Goal: Information Seeking & Learning: Learn about a topic

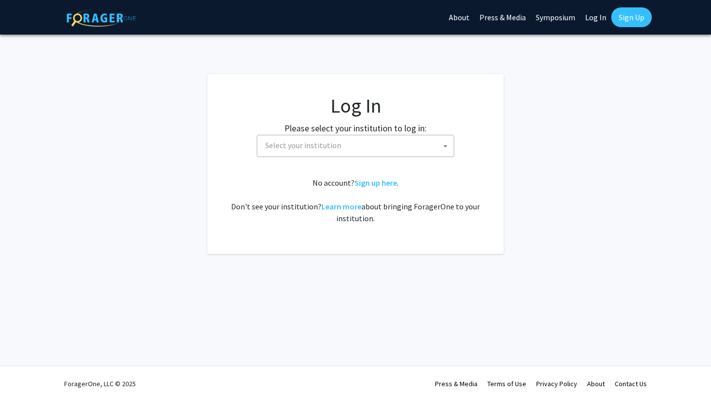
select select
click at [342, 150] on span "Select your institution" at bounding box center [357, 145] width 192 height 20
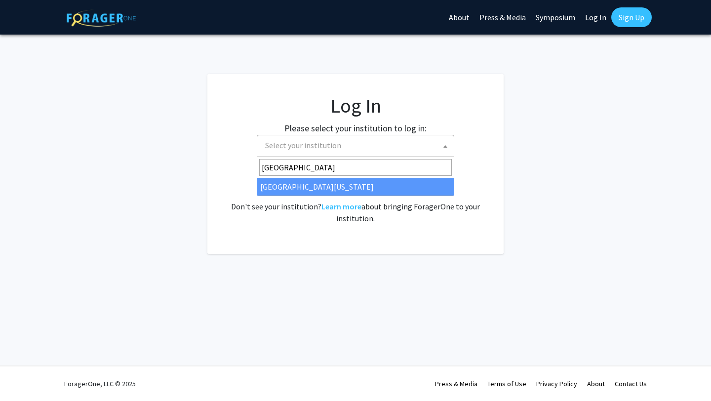
type input "[GEOGRAPHIC_DATA]"
select select "31"
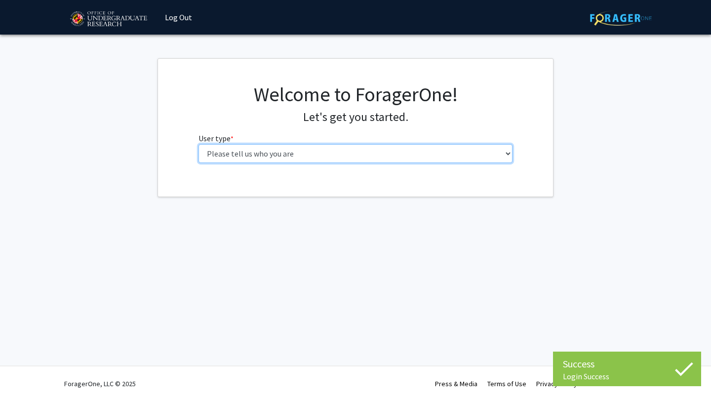
click at [285, 159] on select "Please tell us who you are Undergraduate Student Master's Student Doctoral Cand…" at bounding box center [355, 153] width 314 height 19
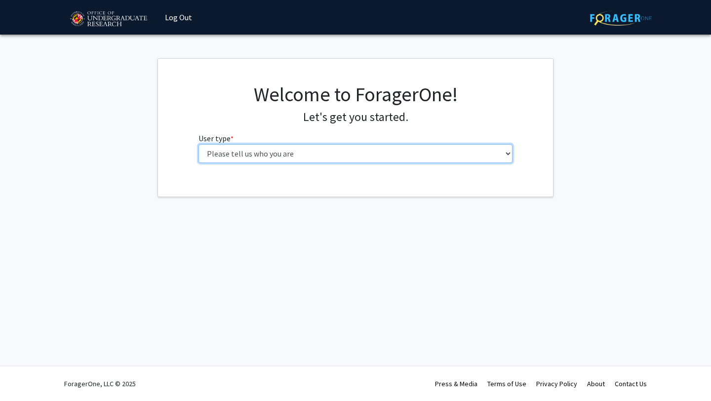
select select "1: undergrad"
click at [198, 144] on select "Please tell us who you are Undergraduate Student Master's Student Doctoral Cand…" at bounding box center [355, 153] width 314 height 19
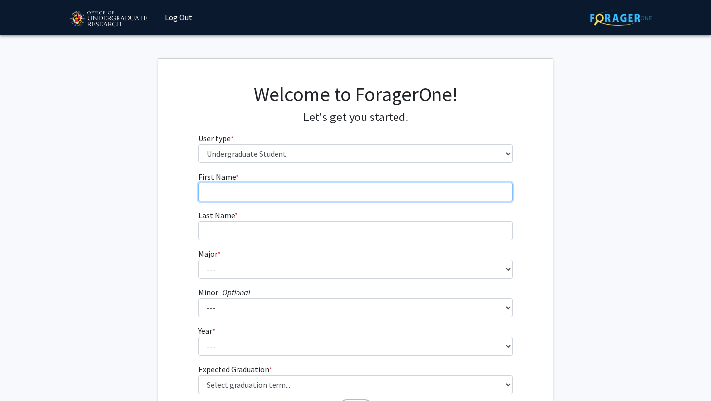
click at [280, 190] on input "First Name * required" at bounding box center [355, 192] width 314 height 19
type input "Daisy"
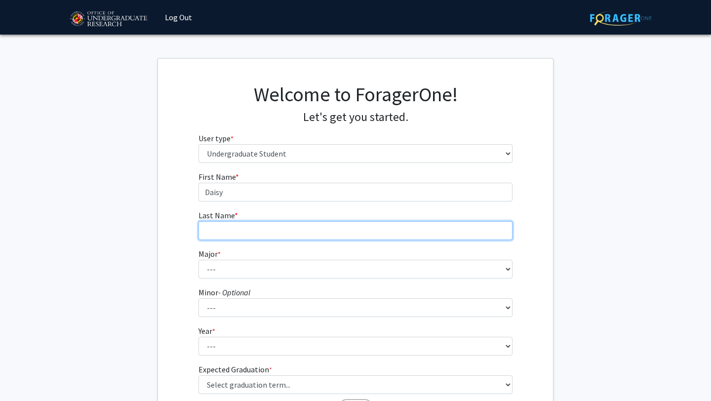
click at [258, 227] on input "Last Name * required" at bounding box center [355, 230] width 314 height 19
type input "Gray"
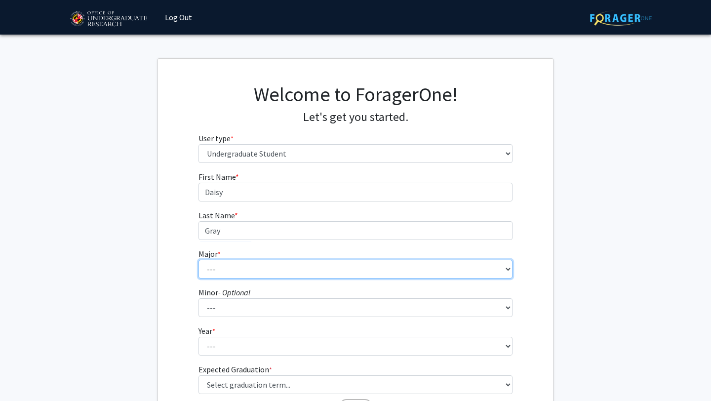
click at [265, 272] on select "--- Accounting Aerospace Engineering African American and Africana Studies Agri…" at bounding box center [355, 269] width 314 height 19
select select "83: 2384"
click at [198, 260] on select "--- Accounting Aerospace Engineering African American and Africana Studies Agri…" at bounding box center [355, 269] width 314 height 19
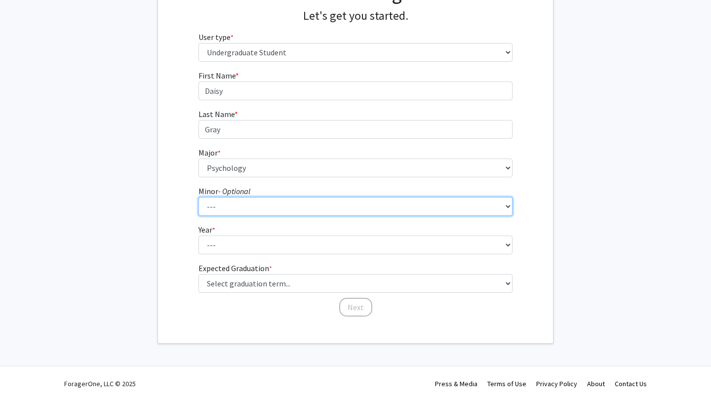
click at [359, 208] on select "--- Actuarial Mathematics Advanced Cybersecurity Experience for Students Africa…" at bounding box center [355, 206] width 314 height 19
select select "46: 1850"
click at [198, 197] on select "--- Actuarial Mathematics Advanced Cybersecurity Experience for Students Africa…" at bounding box center [355, 206] width 314 height 19
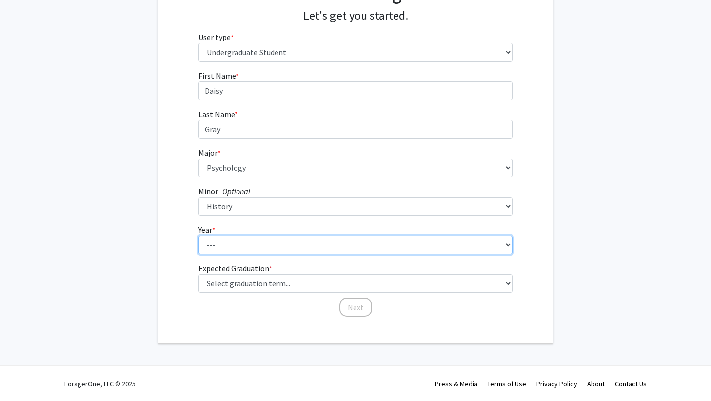
click at [253, 245] on select "--- First-year Sophomore Junior Senior Postbaccalaureate Certificate" at bounding box center [355, 244] width 314 height 19
select select "4: senior"
click at [198, 235] on select "--- First-year Sophomore Junior Senior Postbaccalaureate Certificate" at bounding box center [355, 244] width 314 height 19
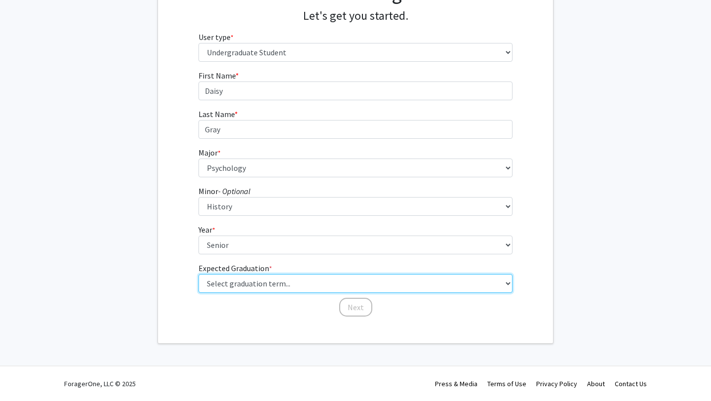
click at [258, 282] on select "Select graduation term... Spring 2025 Summer 2025 Fall 2025 Winter 2025 Spring …" at bounding box center [355, 283] width 314 height 19
select select "5: spring_2026"
click at [198, 274] on select "Select graduation term... Spring 2025 Summer 2025 Fall 2025 Winter 2025 Spring …" at bounding box center [355, 283] width 314 height 19
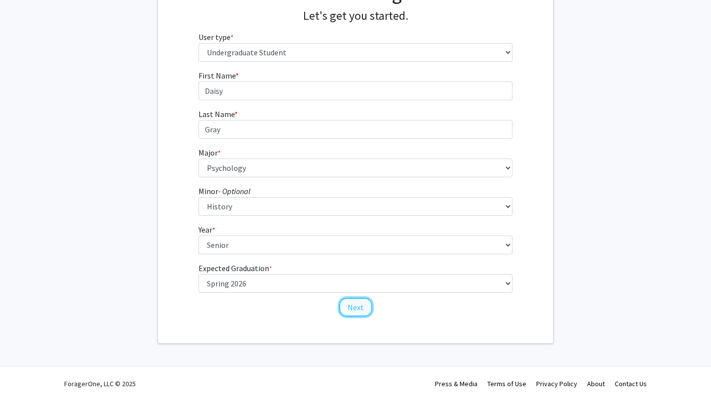
click at [349, 305] on button "Next" at bounding box center [355, 307] width 33 height 19
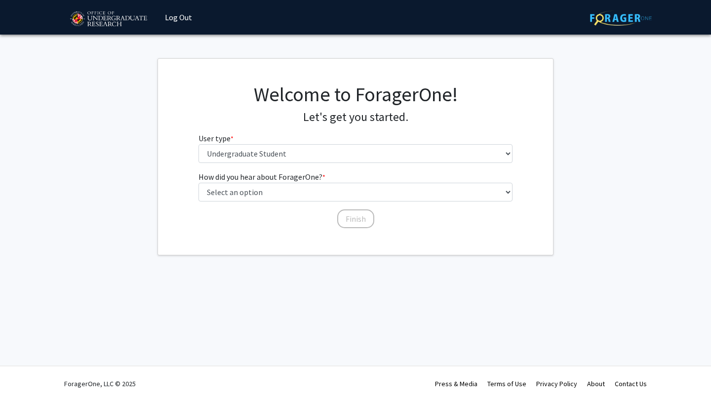
scroll to position [0, 0]
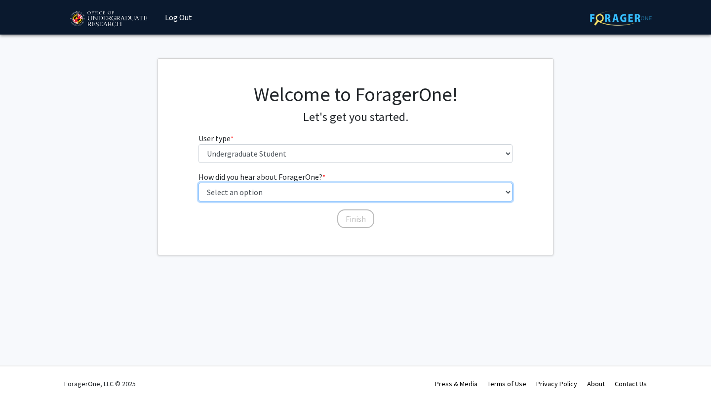
click at [305, 189] on select "Select an option Peer/student recommendation Faculty/staff recommendation Unive…" at bounding box center [355, 192] width 314 height 19
select select "2: faculty_recommendation"
click at [198, 183] on select "Select an option Peer/student recommendation Faculty/staff recommendation Unive…" at bounding box center [355, 192] width 314 height 19
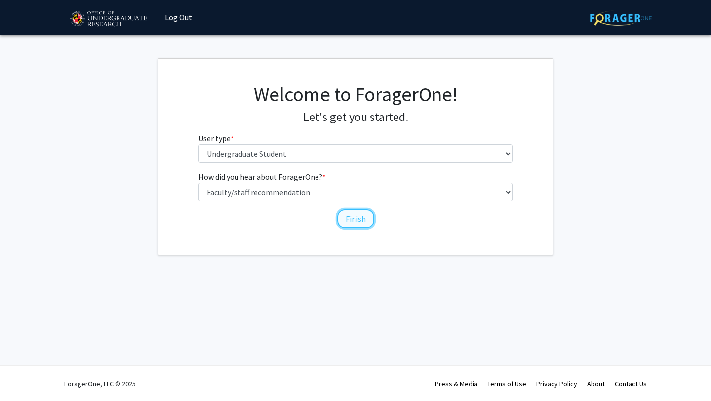
click at [357, 217] on button "Finish" at bounding box center [355, 218] width 37 height 19
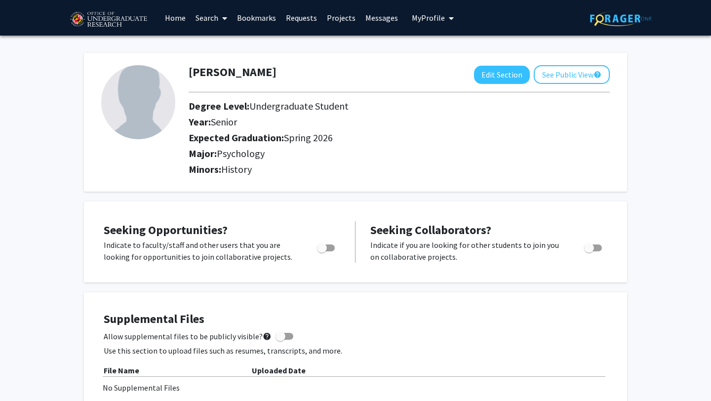
click at [325, 249] on span "Toggle" at bounding box center [322, 248] width 10 height 10
click at [322, 251] on input "Are you actively seeking opportunities?" at bounding box center [321, 251] width 0 height 0
checkbox input "true"
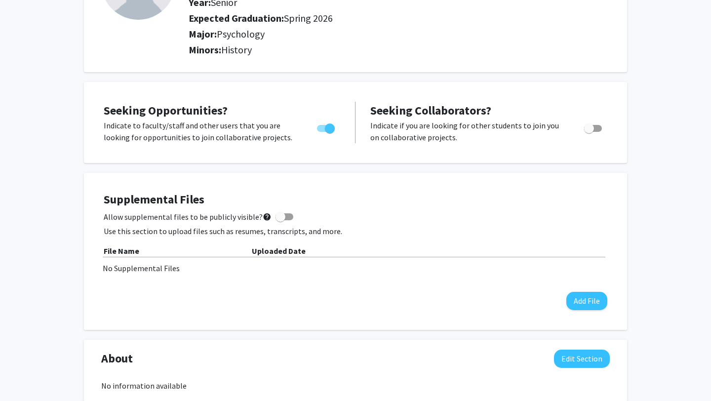
scroll to position [120, 0]
click at [277, 217] on span at bounding box center [280, 216] width 10 height 10
click at [280, 220] on input "Allow supplemental files to be publicly visible? help" at bounding box center [280, 220] width 0 height 0
checkbox input "true"
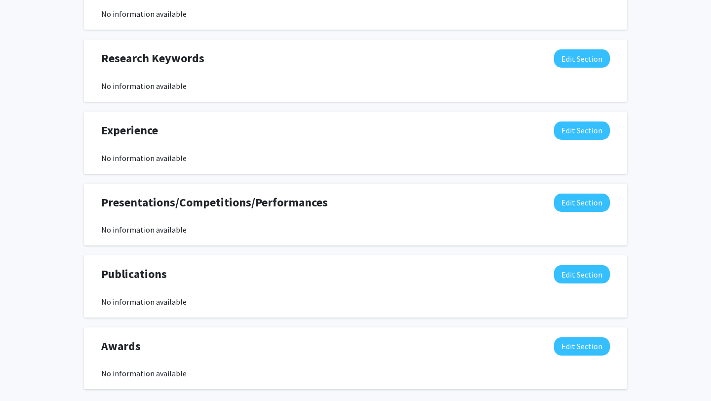
scroll to position [489, 0]
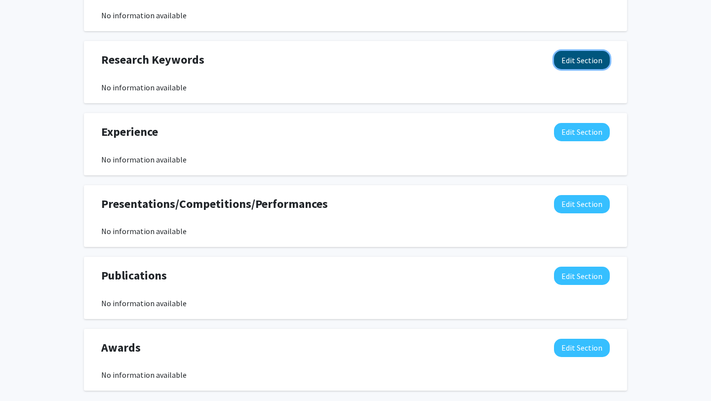
click at [578, 65] on button "Edit Section" at bounding box center [582, 60] width 56 height 18
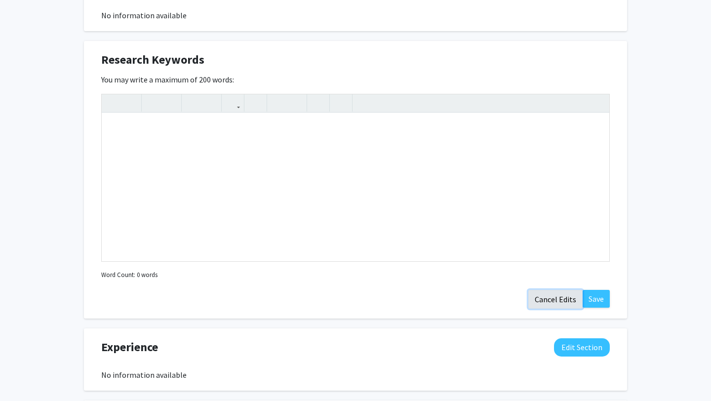
click at [551, 300] on button "Cancel Edits" at bounding box center [555, 299] width 54 height 19
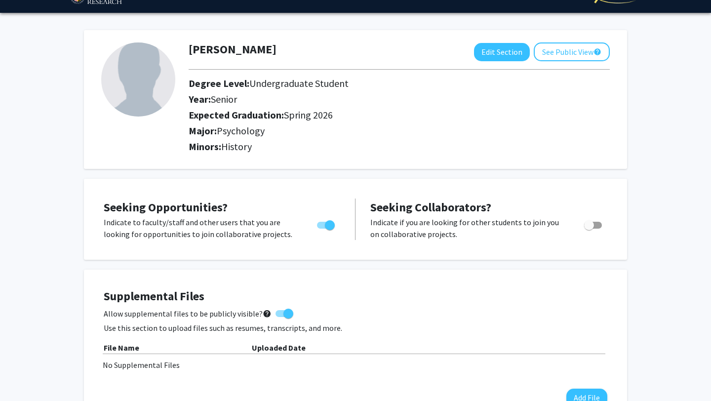
scroll to position [0, 0]
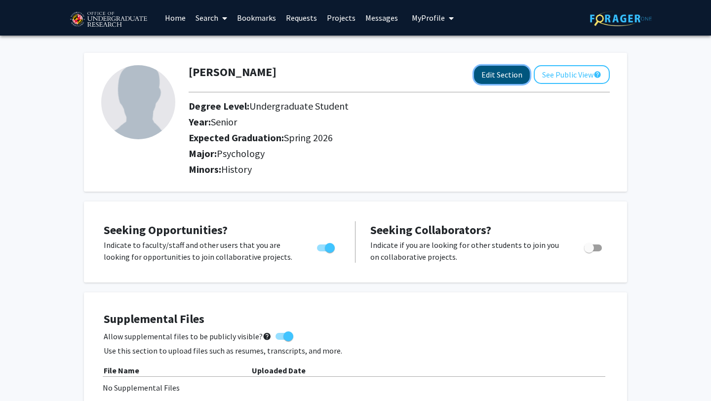
click at [507, 75] on button "Edit Section" at bounding box center [502, 75] width 56 height 18
select select "senior"
select select "33: spring_2026"
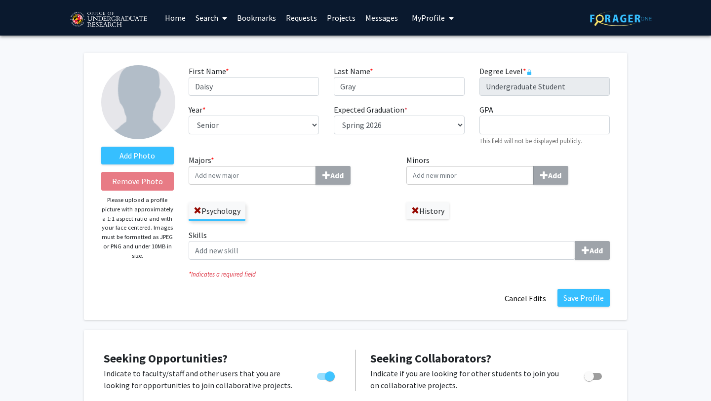
click at [176, 18] on link "Home" at bounding box center [175, 17] width 31 height 35
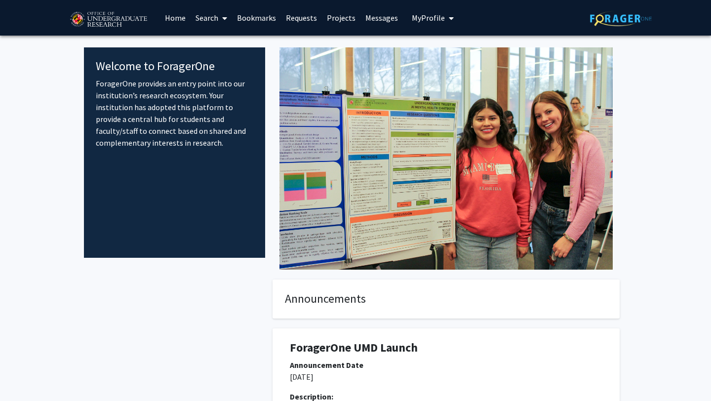
click at [221, 15] on span at bounding box center [222, 18] width 9 height 35
click at [233, 49] on span "Faculty/Staff" at bounding box center [226, 46] width 73 height 20
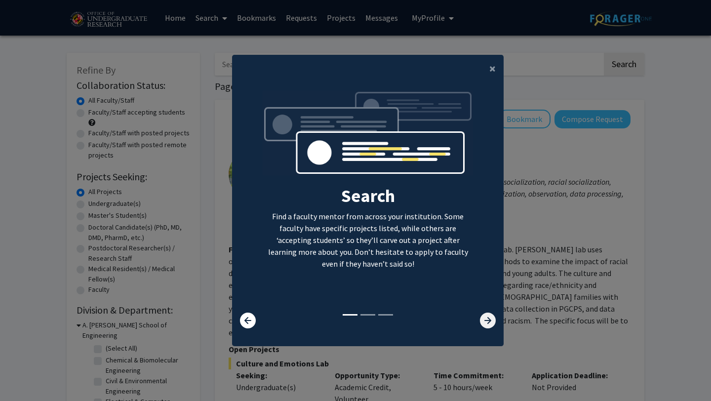
click at [491, 319] on icon at bounding box center [488, 320] width 16 height 16
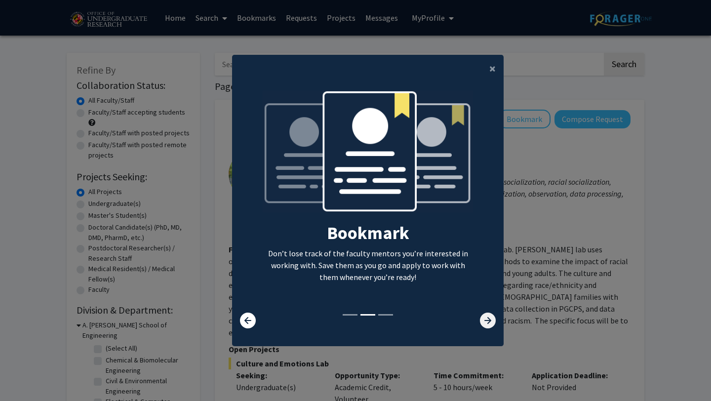
click at [492, 320] on icon at bounding box center [488, 320] width 16 height 16
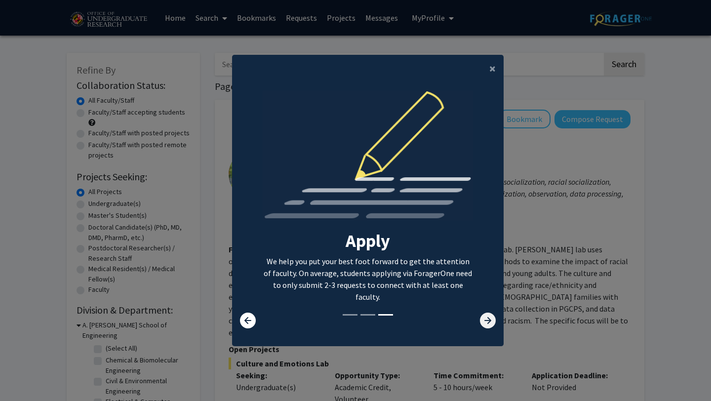
click at [492, 320] on icon at bounding box center [488, 320] width 16 height 16
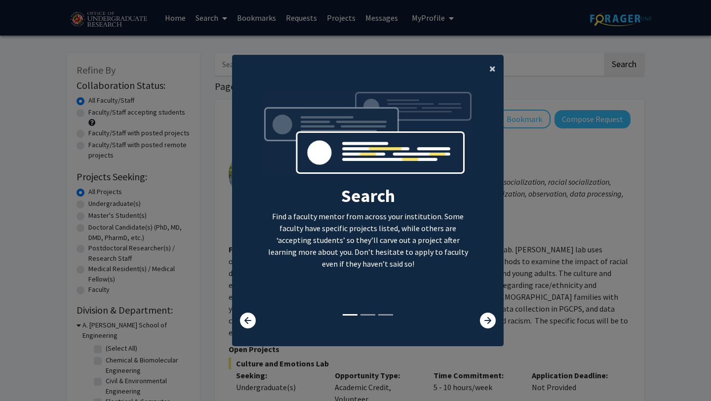
click at [490, 71] on span "×" at bounding box center [492, 68] width 6 height 15
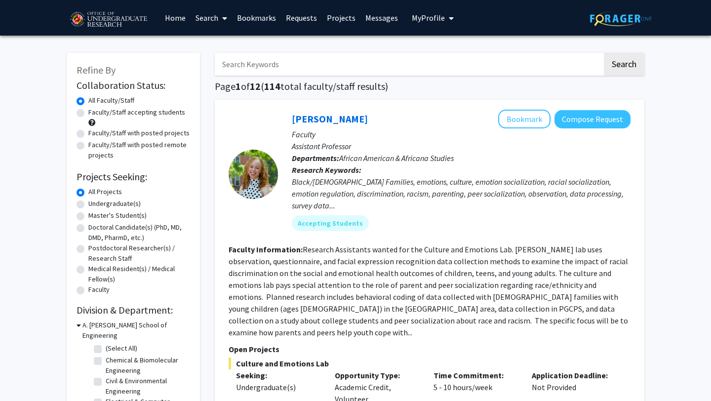
click at [310, 63] on input "Search Keywords" at bounding box center [408, 64] width 387 height 23
click at [603, 53] on button "Search" at bounding box center [623, 64] width 40 height 23
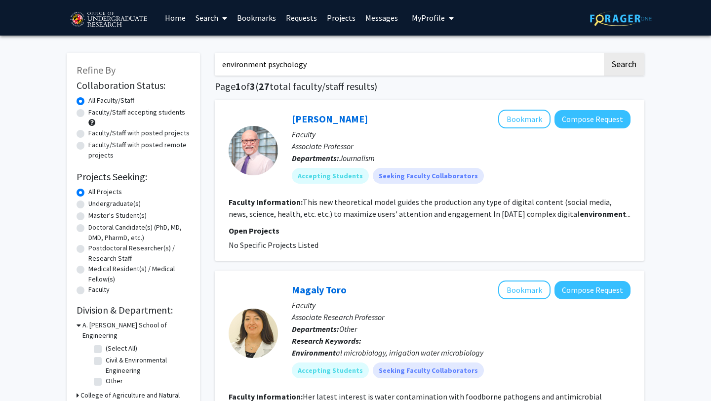
type input "environment psychology"
click at [603, 53] on button "Search" at bounding box center [623, 64] width 40 height 23
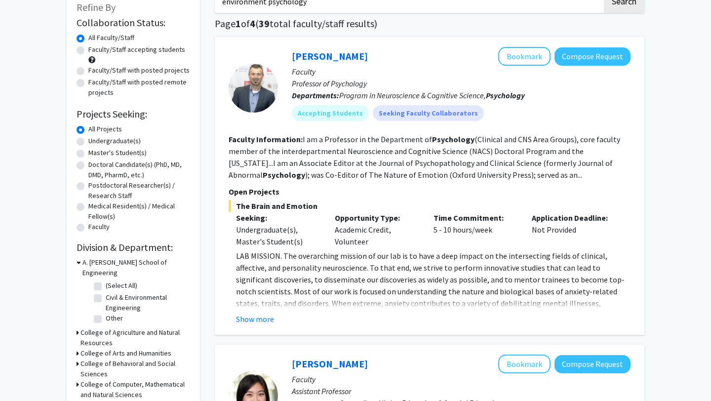
scroll to position [65, 0]
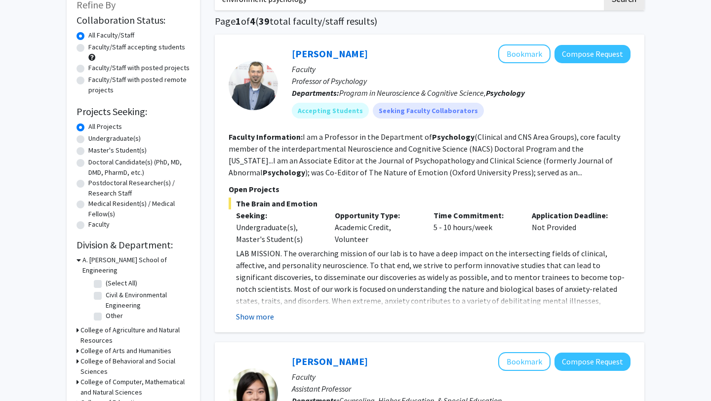
click at [262, 315] on button "Show more" at bounding box center [255, 316] width 38 height 12
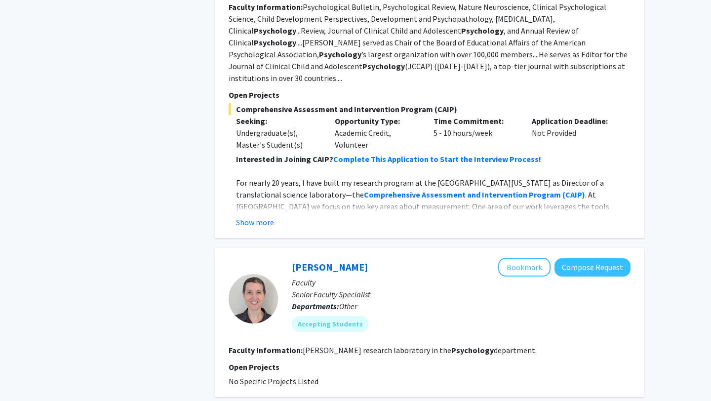
scroll to position [1264, 0]
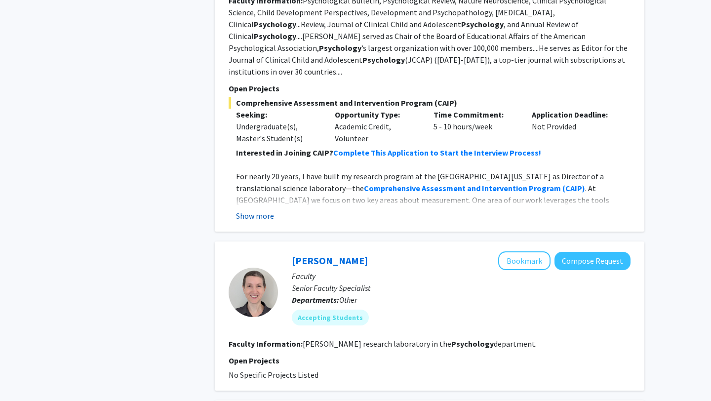
click at [260, 210] on button "Show more" at bounding box center [255, 216] width 38 height 12
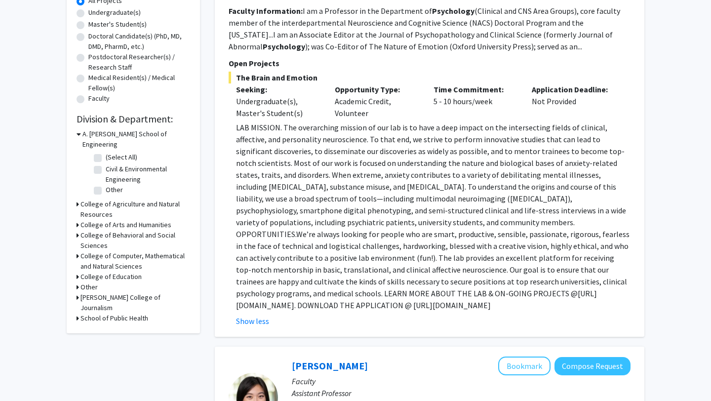
scroll to position [0, 0]
